Goal: Navigation & Orientation: Find specific page/section

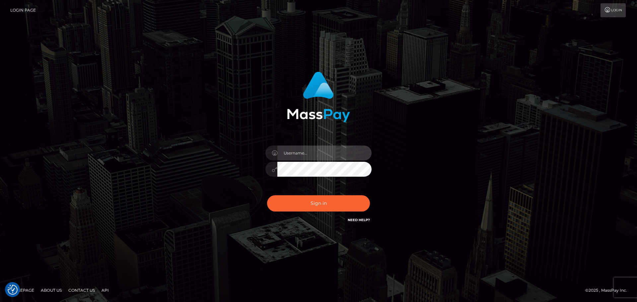
click at [330, 155] on input "text" at bounding box center [324, 153] width 94 height 15
click at [0, 302] on com-1password-button at bounding box center [0, 302] width 0 height 0
type input "[PERSON_NAME].throne"
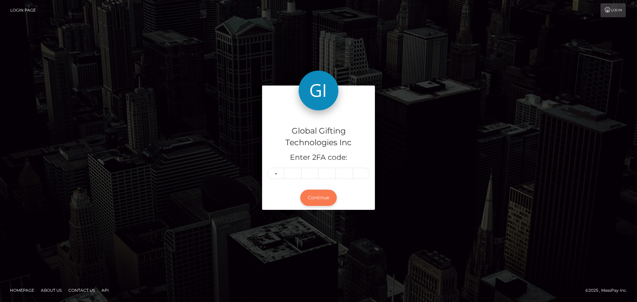
type input "9"
type input "8"
type input "9"
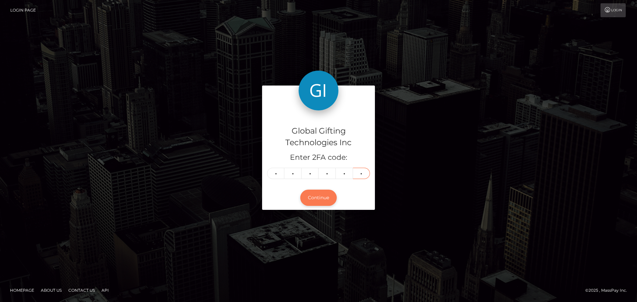
type input "4"
click at [311, 196] on button "Continue" at bounding box center [318, 198] width 37 height 16
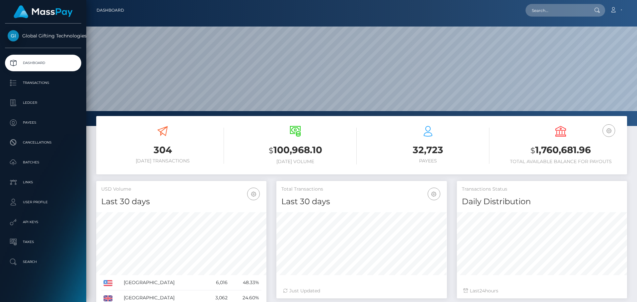
scroll to position [118, 171]
